Goal: Task Accomplishment & Management: Manage account settings

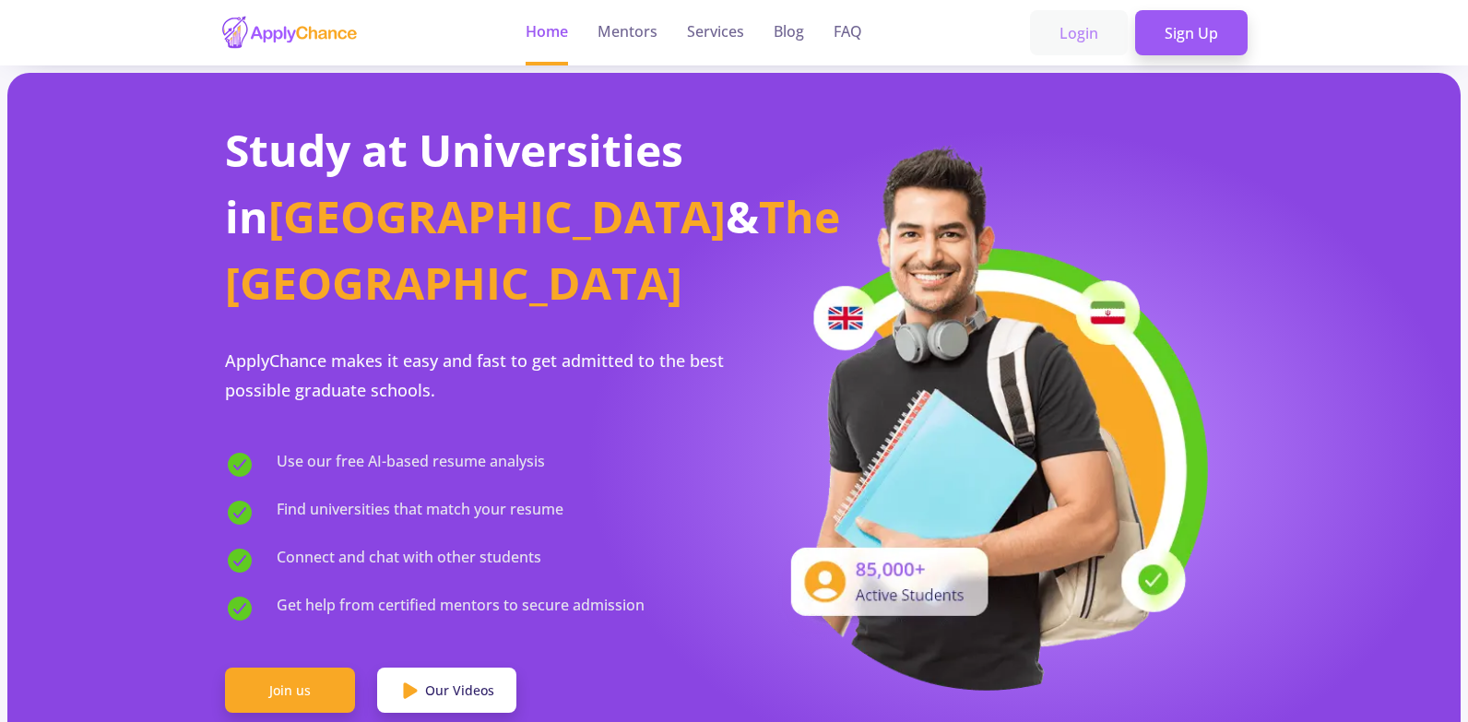
click at [1102, 28] on link "Login" at bounding box center [1079, 33] width 98 height 46
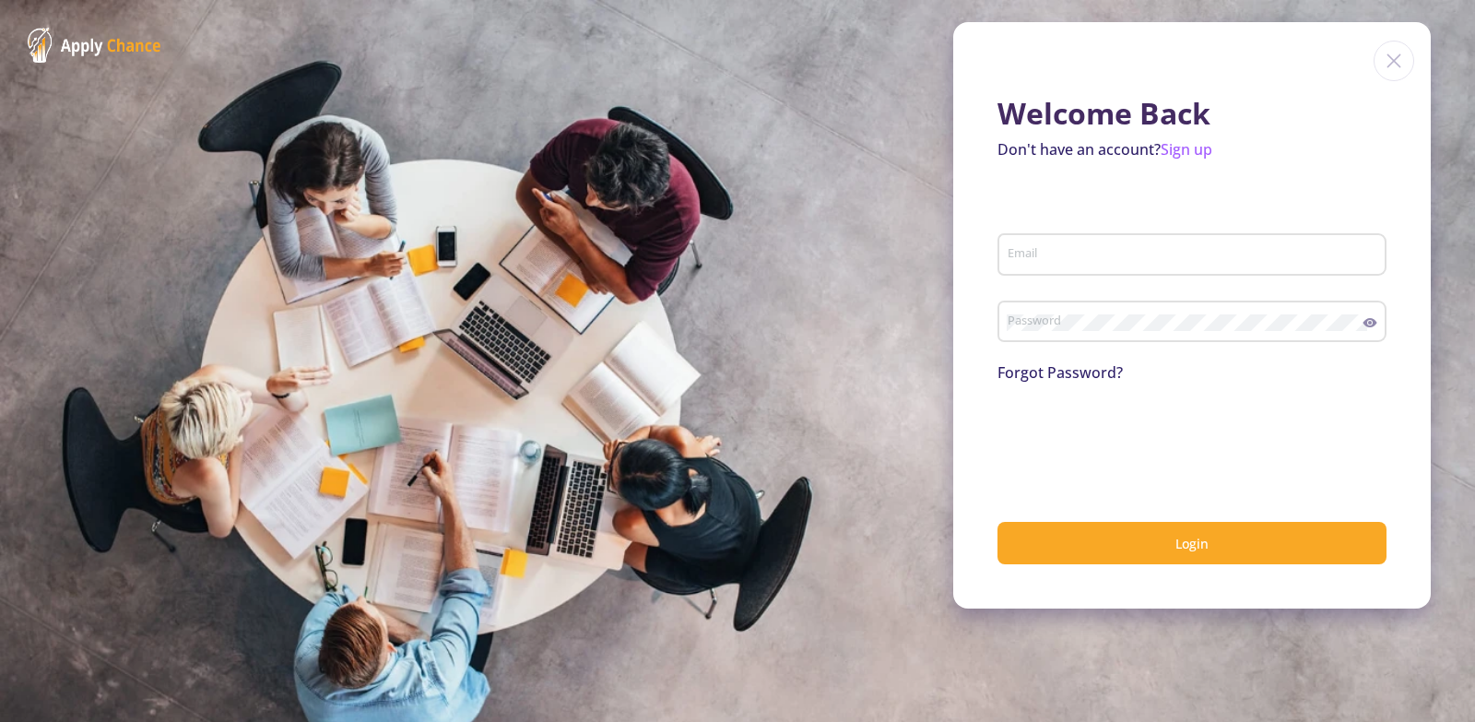
click at [1115, 258] on input "Email" at bounding box center [1195, 255] width 376 height 17
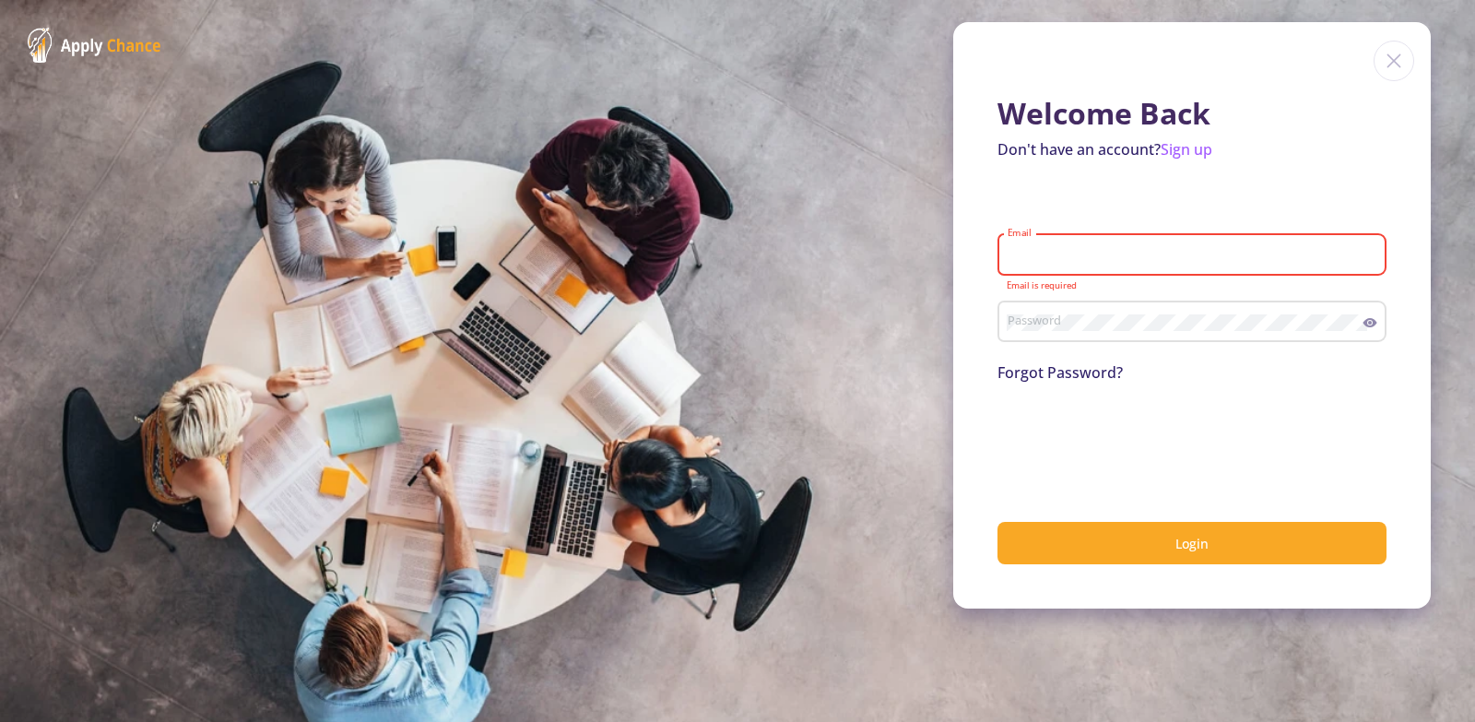
click at [1092, 252] on input "Email" at bounding box center [1195, 255] width 376 height 17
type input "[EMAIL_ADDRESS][DOMAIN_NAME]"
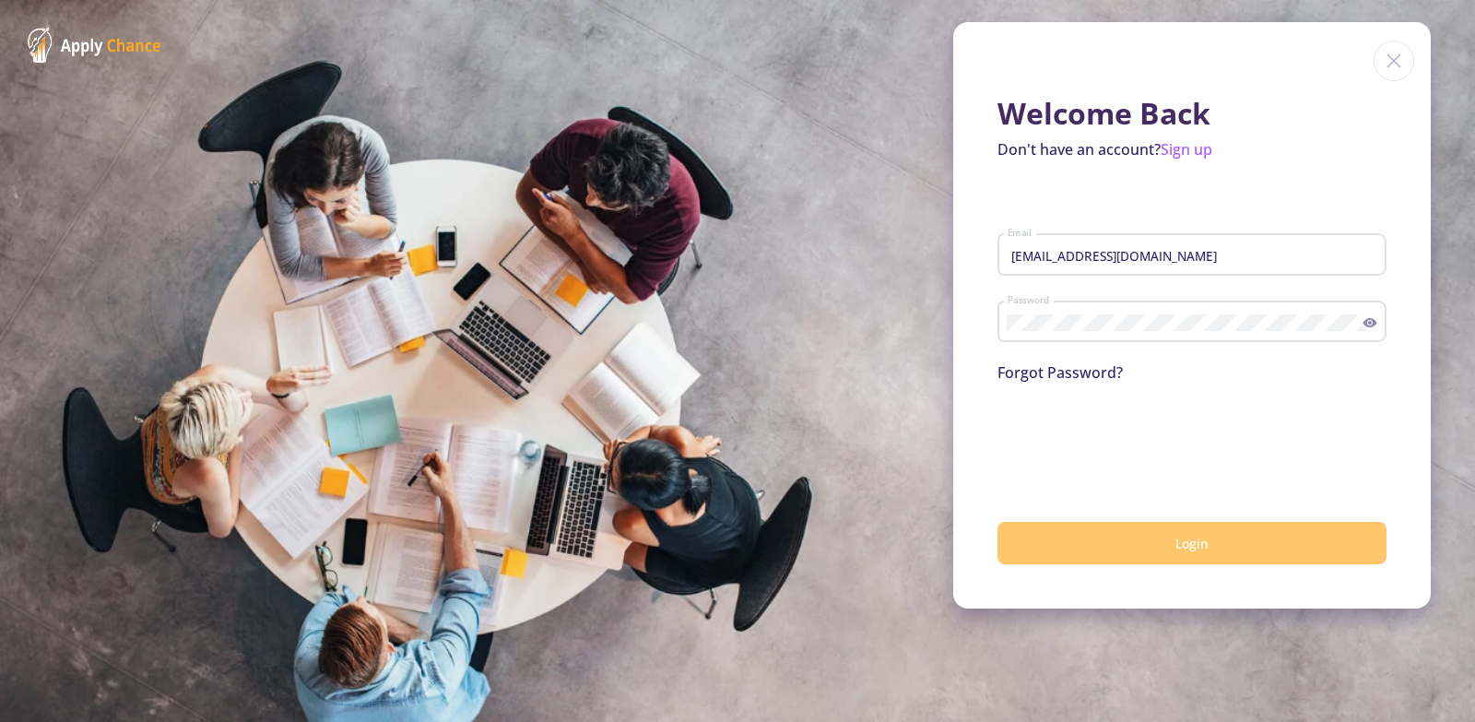
click at [1092, 540] on button "Login" at bounding box center [1192, 543] width 389 height 43
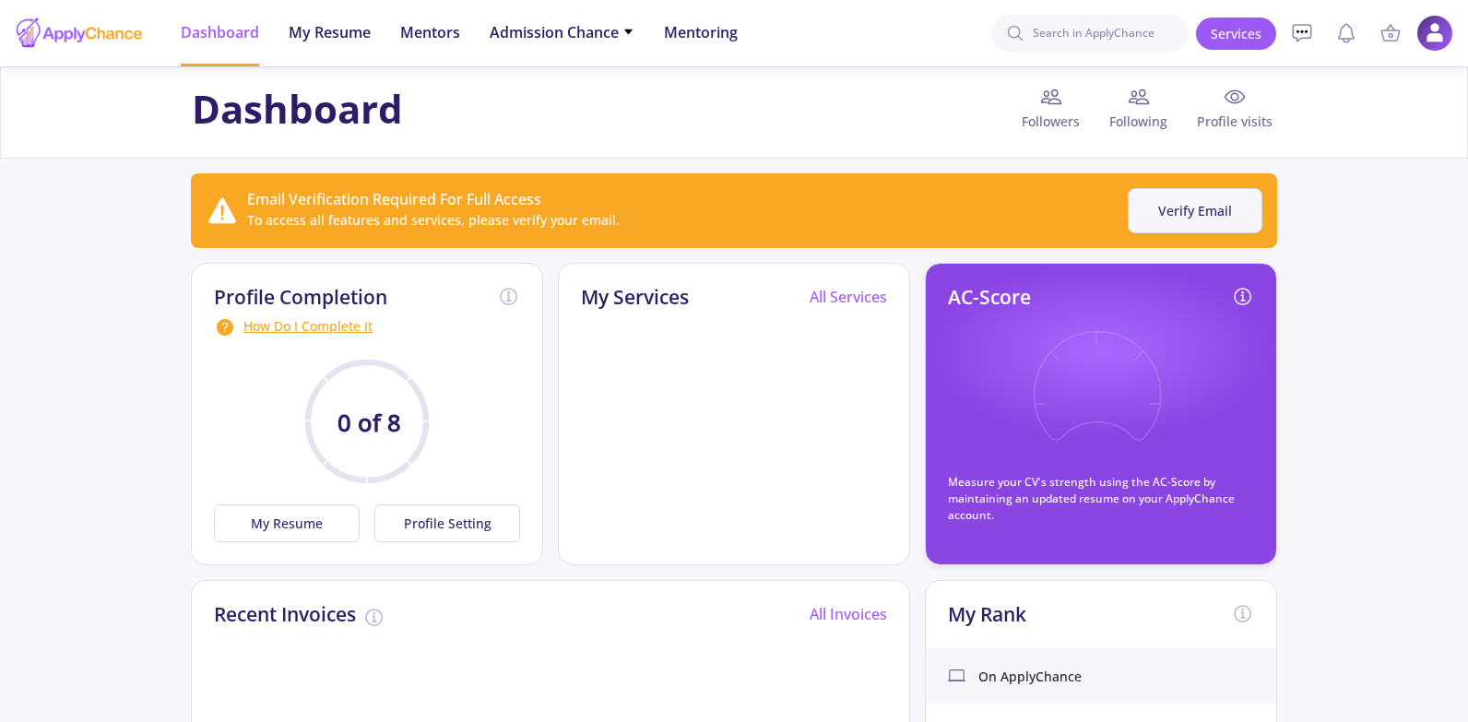
click at [1167, 195] on button "Verify Email" at bounding box center [1195, 210] width 135 height 45
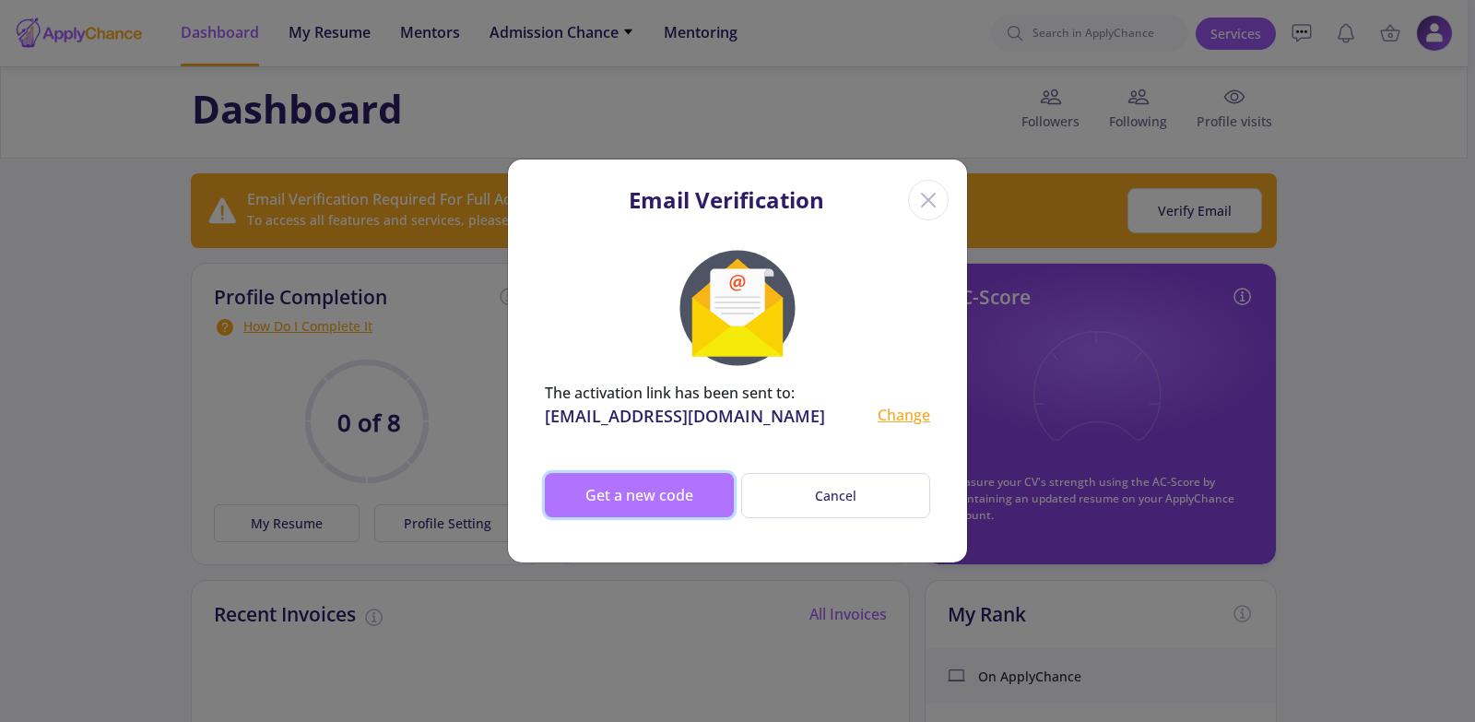
click at [589, 506] on button "Get a new code" at bounding box center [639, 495] width 189 height 44
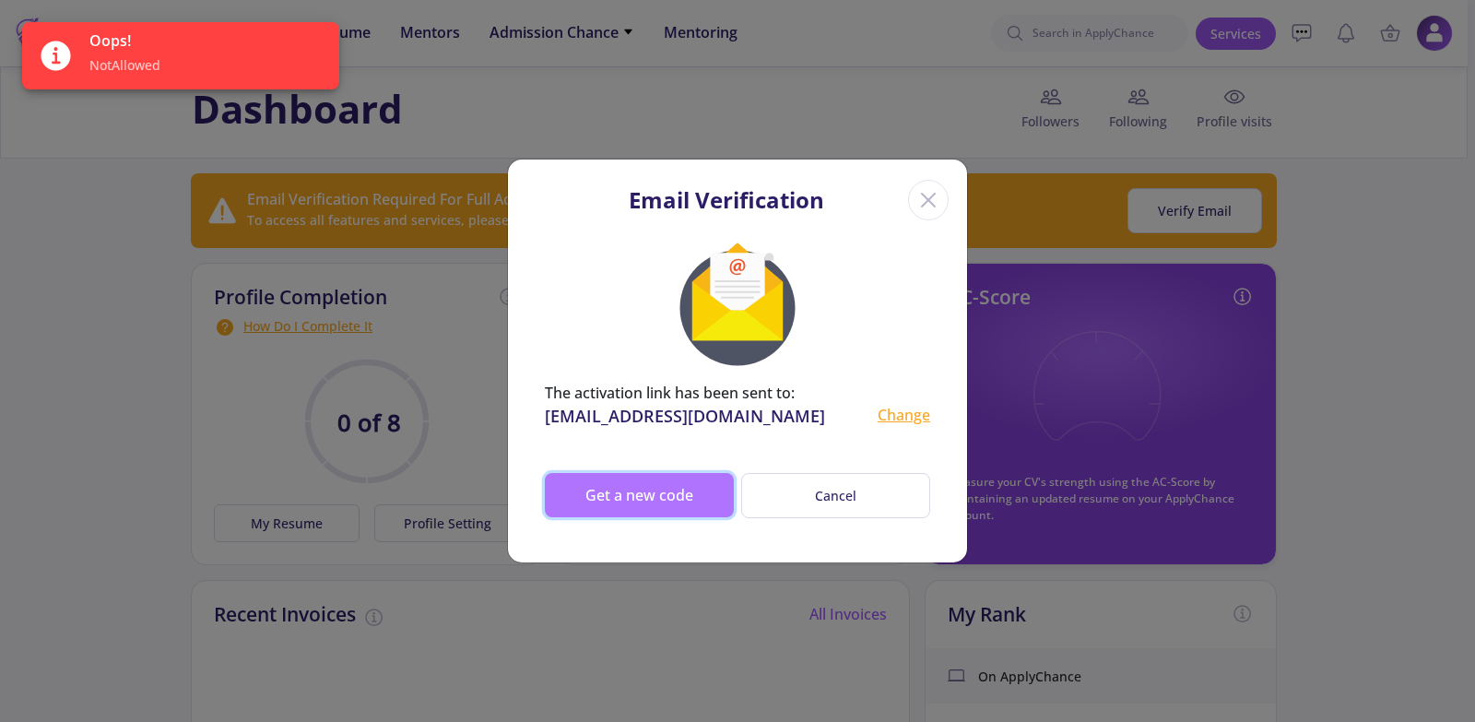
click at [665, 497] on button "Get a new code" at bounding box center [639, 495] width 189 height 44
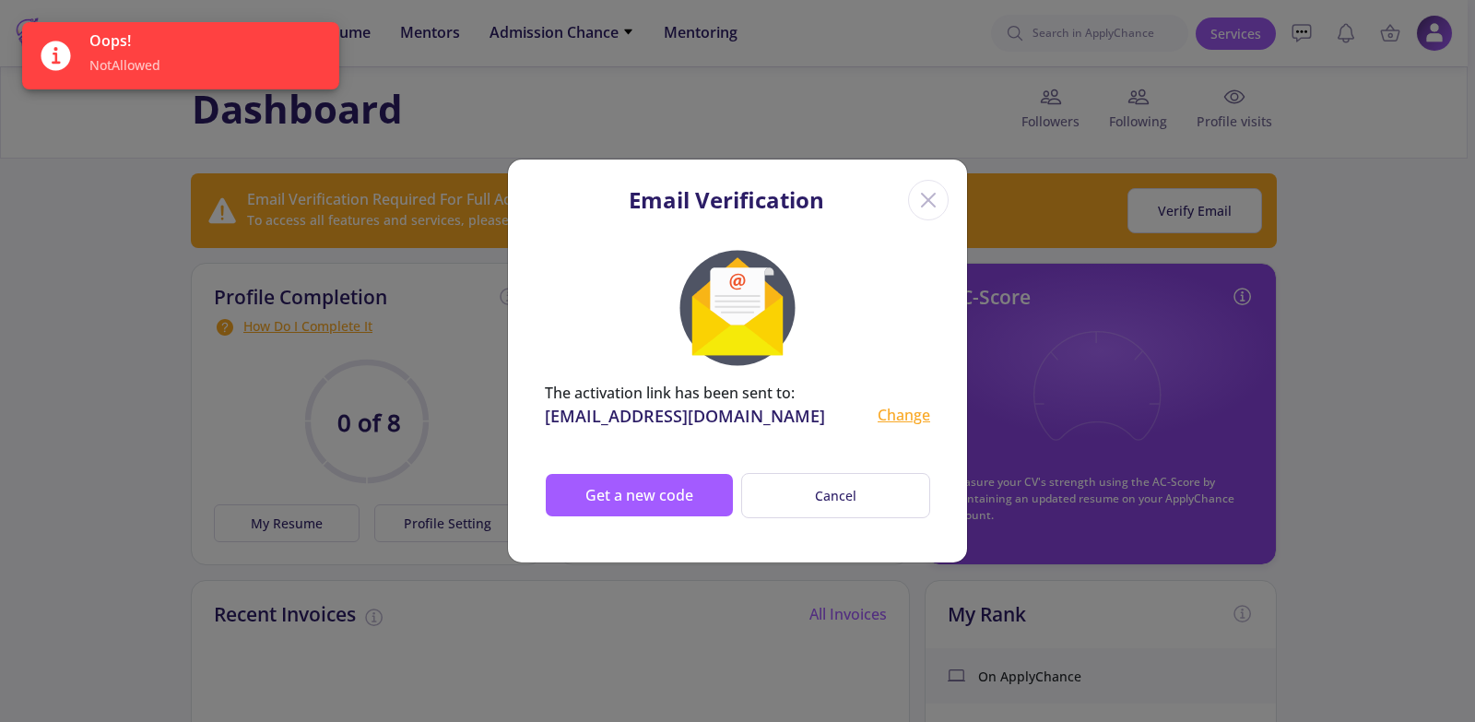
click at [551, 94] on div "Email Verification The activation link has been sent to: [EMAIL_ADDRESS][DOMAIN…" at bounding box center [737, 361] width 1475 height 722
